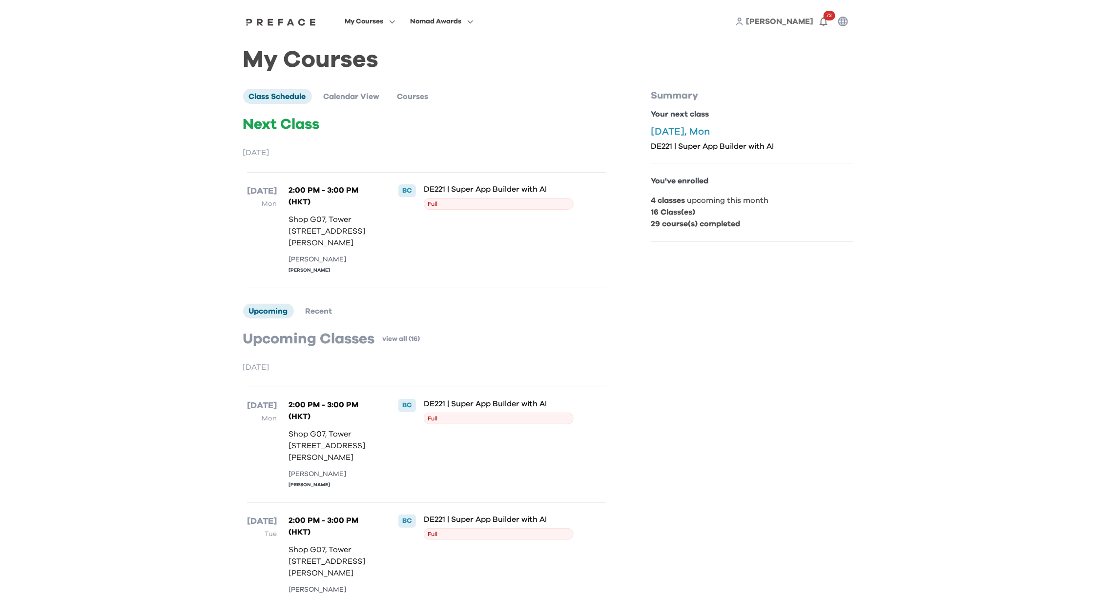
click at [290, 21] on img at bounding box center [281, 22] width 75 height 8
click at [796, 19] on span "[PERSON_NAME]" at bounding box center [779, 22] width 67 height 8
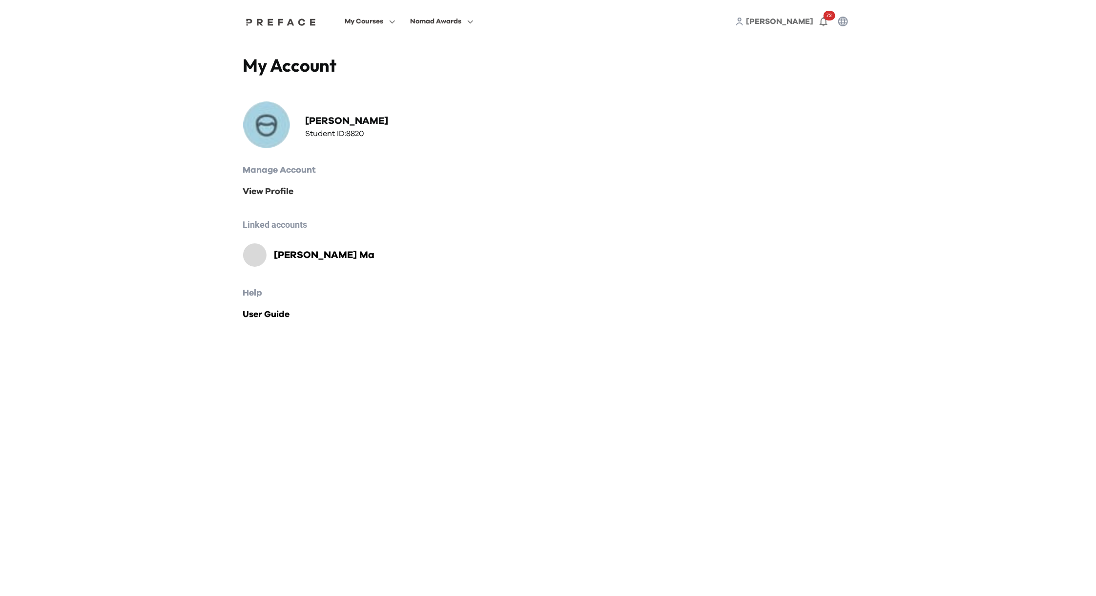
click at [277, 191] on link "View Profile" at bounding box center [548, 192] width 610 height 14
click at [276, 188] on link "View Profile" at bounding box center [548, 192] width 610 height 14
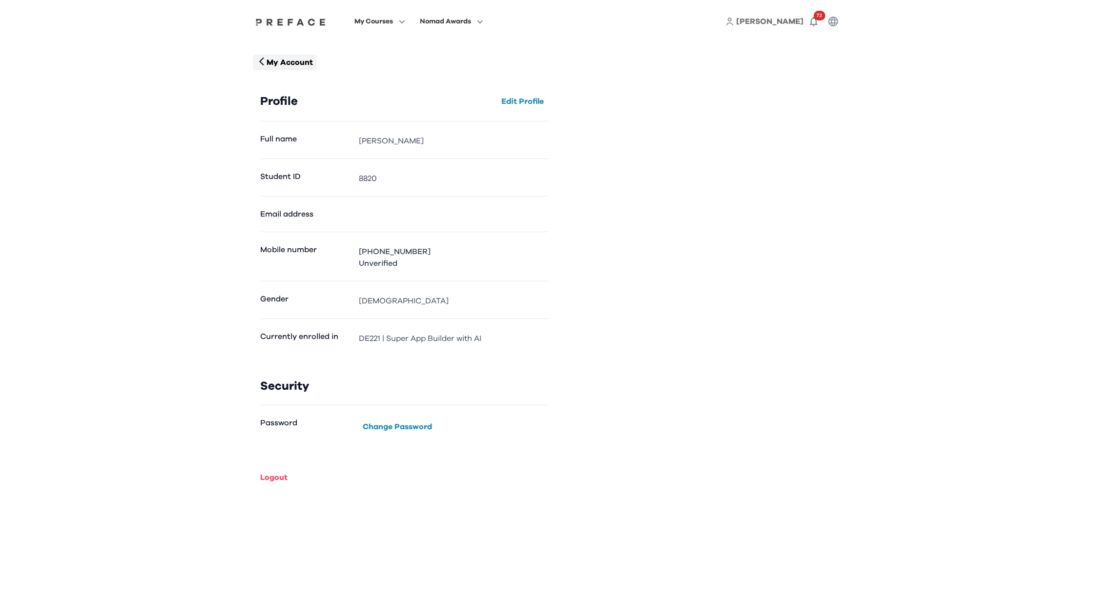
click at [290, 63] on p "My Account" at bounding box center [289, 63] width 46 height 12
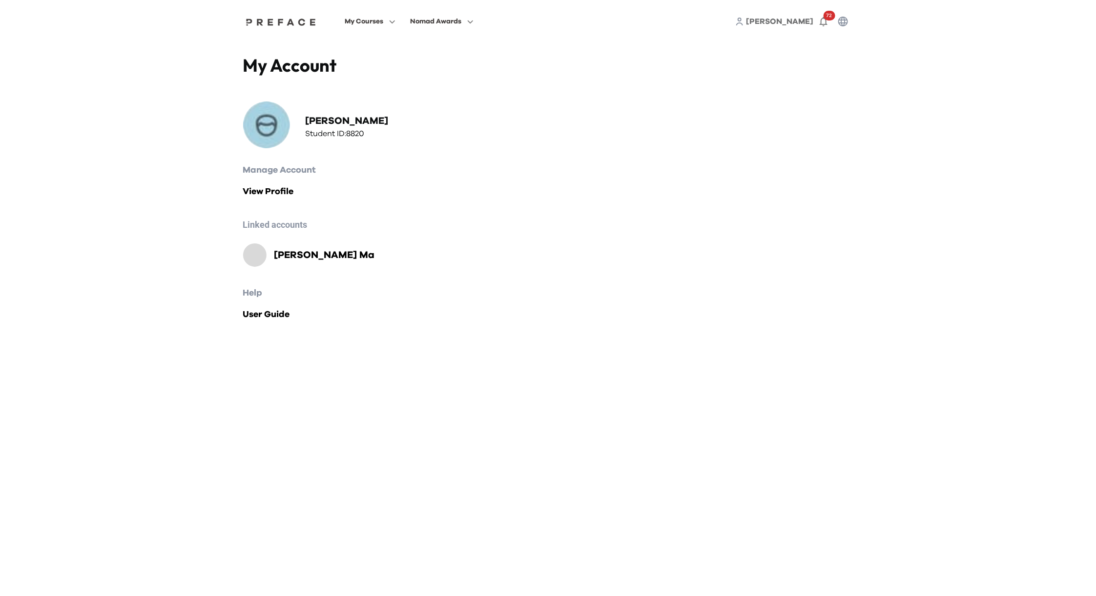
click at [350, 118] on h2 "[PERSON_NAME]" at bounding box center [346, 121] width 83 height 14
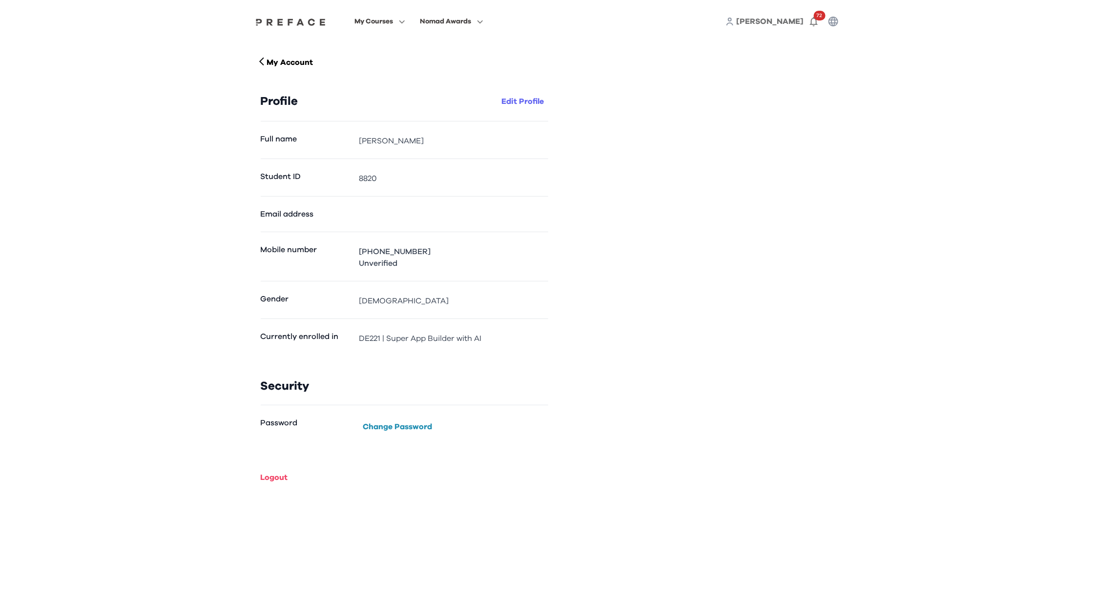
click at [527, 98] on button "Edit Profile" at bounding box center [523, 102] width 50 height 16
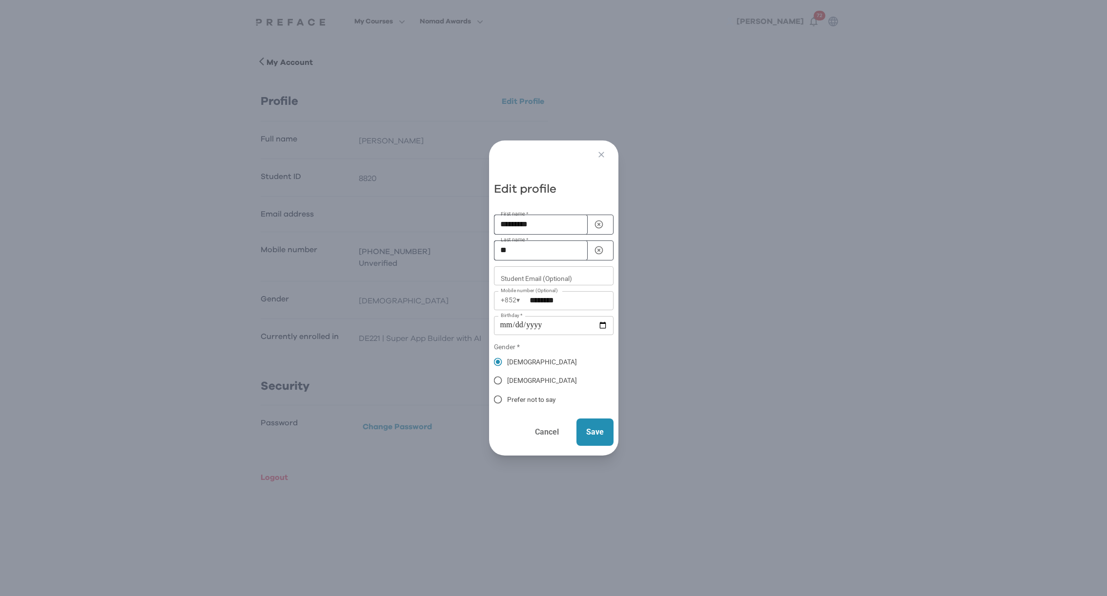
click at [540, 429] on p "Cancel" at bounding box center [547, 432] width 24 height 12
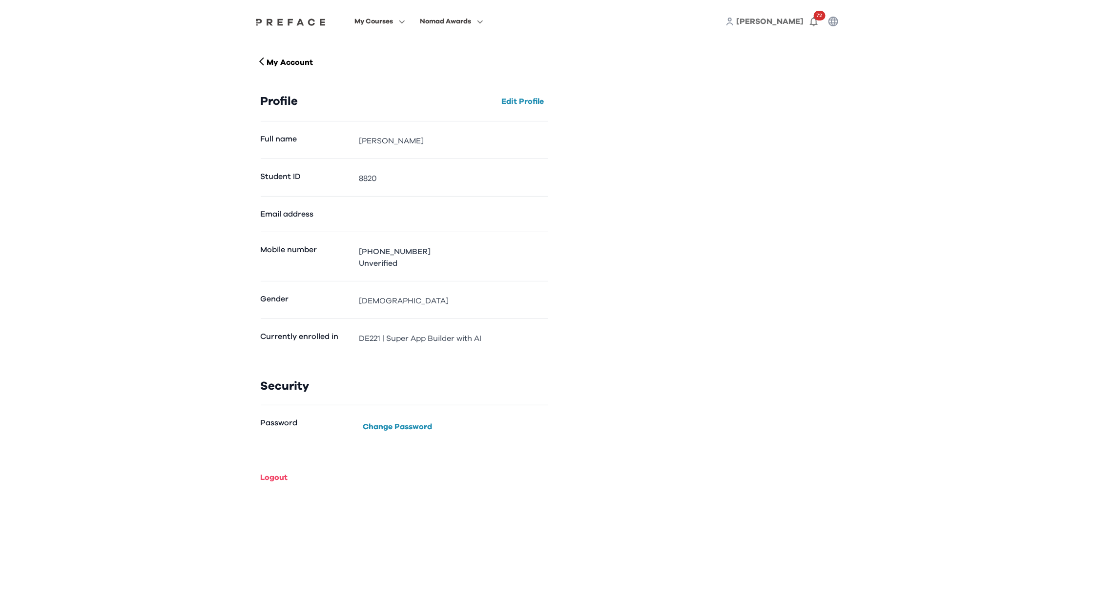
click at [288, 22] on img at bounding box center [290, 22] width 75 height 8
